Goal: Transaction & Acquisition: Purchase product/service

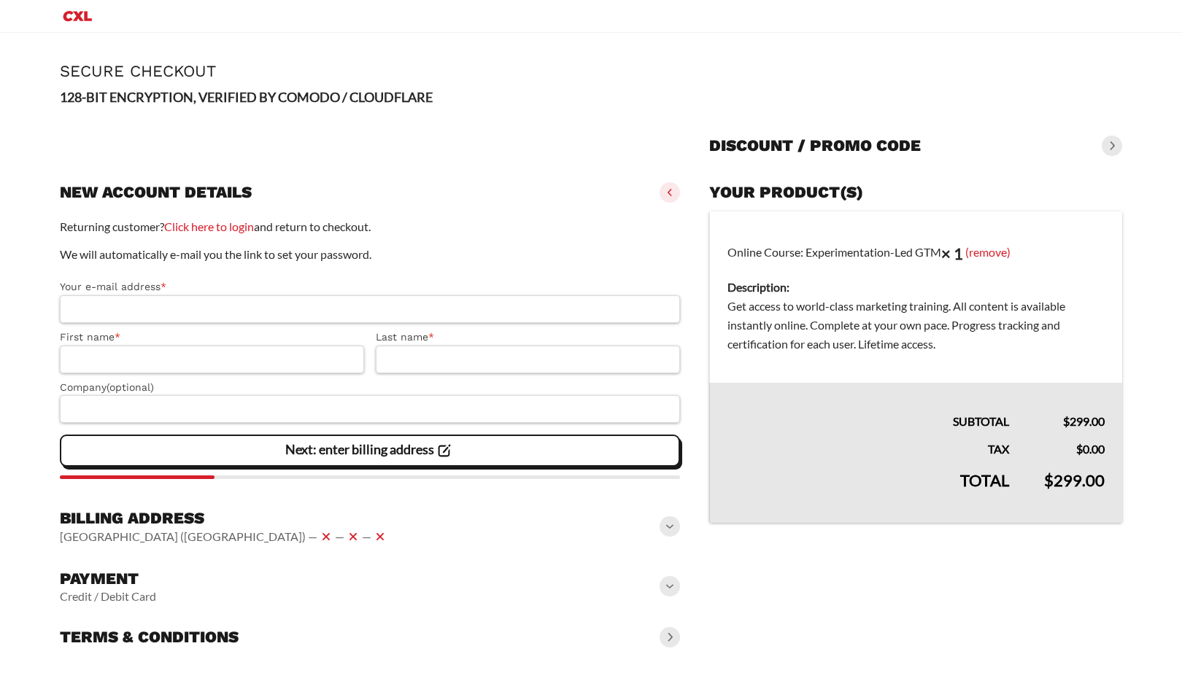
click at [669, 641] on span at bounding box center [670, 637] width 20 height 20
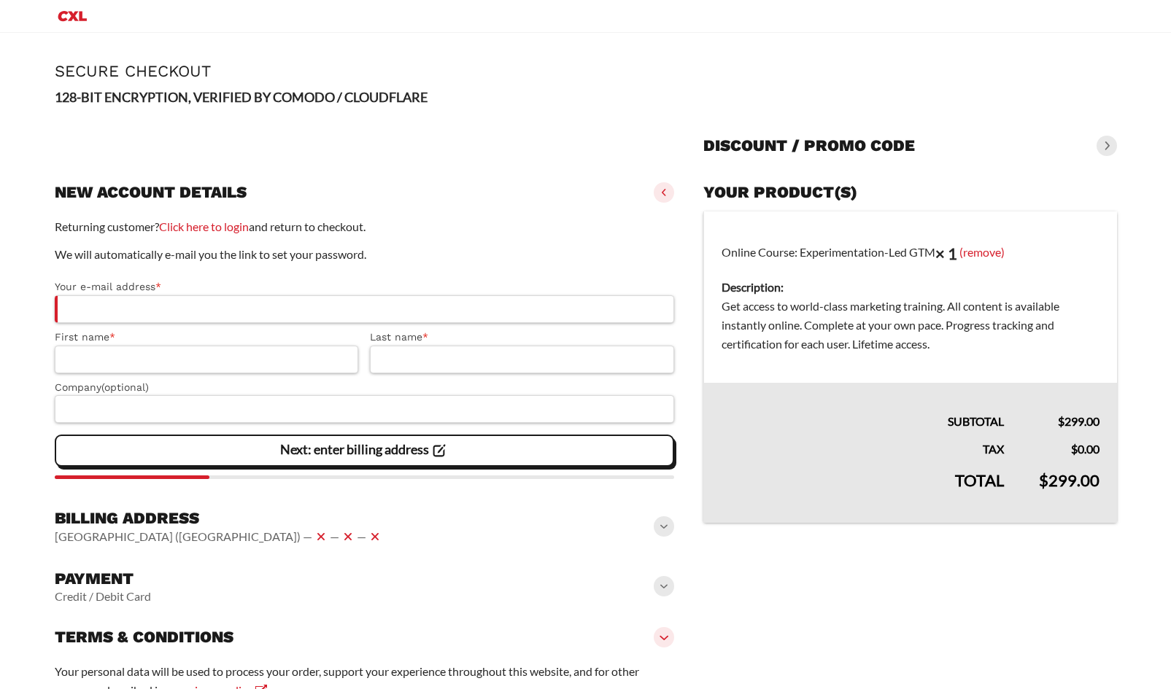
click at [664, 596] on span at bounding box center [664, 586] width 20 height 20
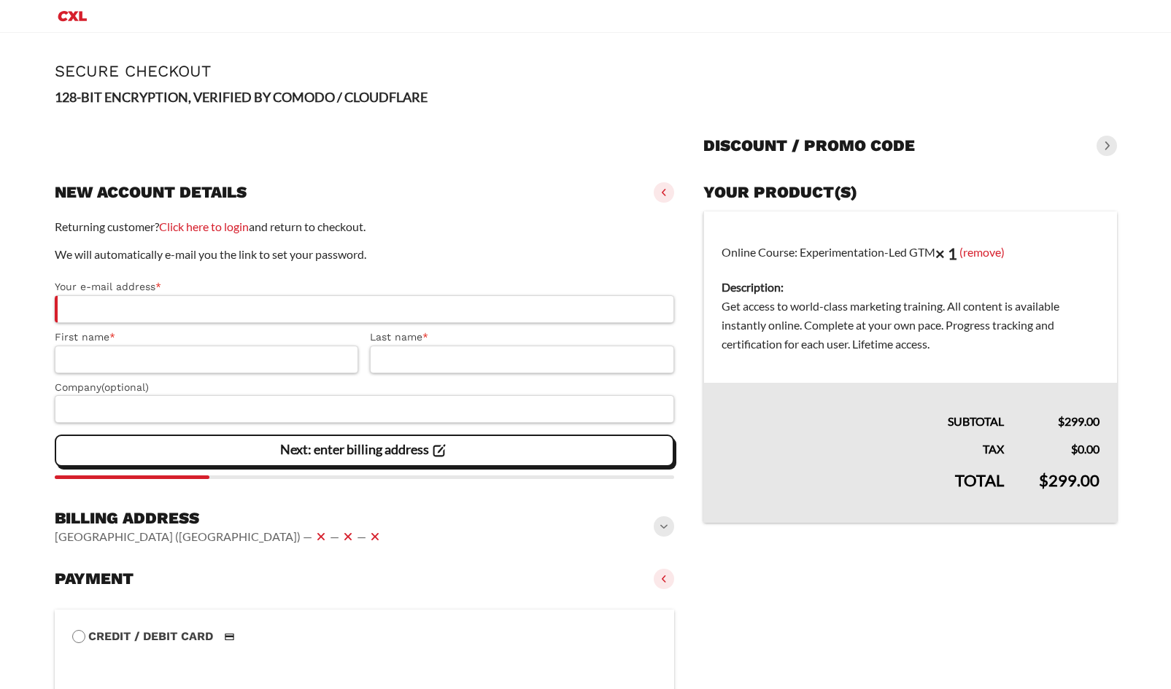
click at [660, 533] on span at bounding box center [664, 527] width 20 height 20
